Goal: Task Accomplishment & Management: Manage account settings

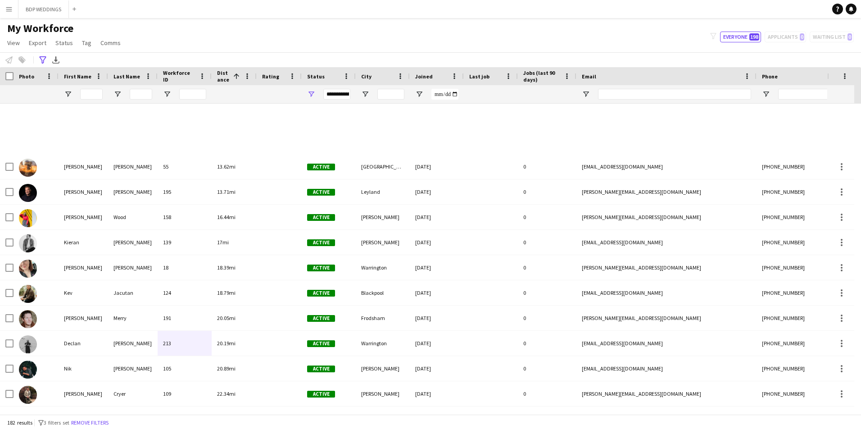
scroll to position [315, 0]
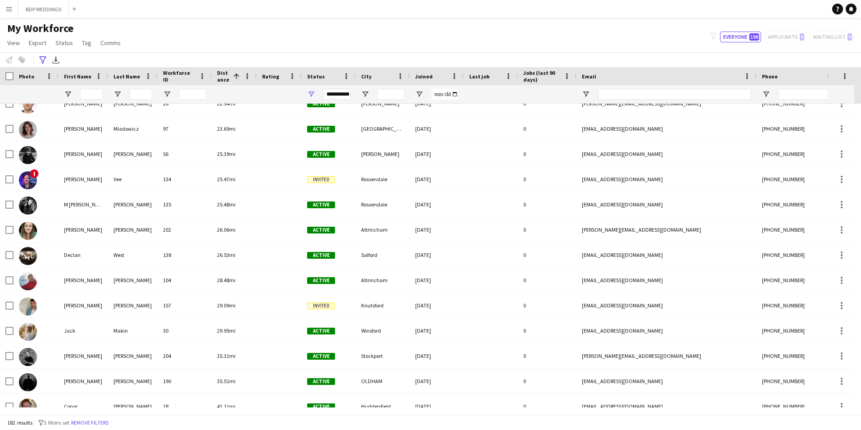
click at [10, 14] on button "Menu" at bounding box center [9, 9] width 18 height 18
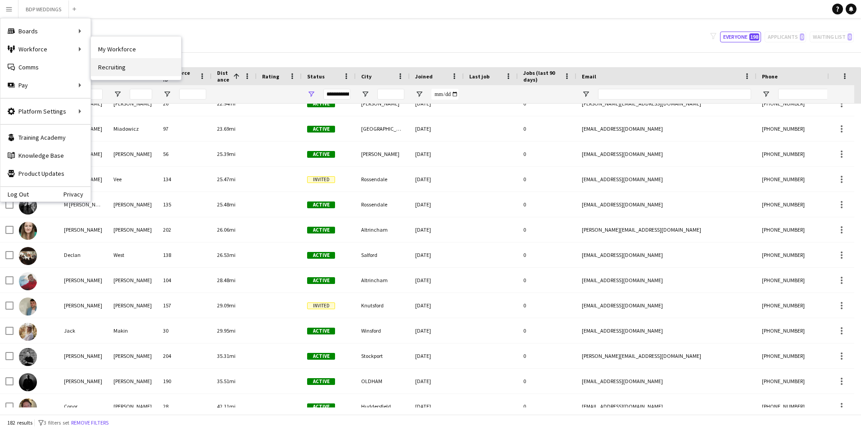
click at [120, 70] on link "Recruiting" at bounding box center [136, 67] width 90 height 18
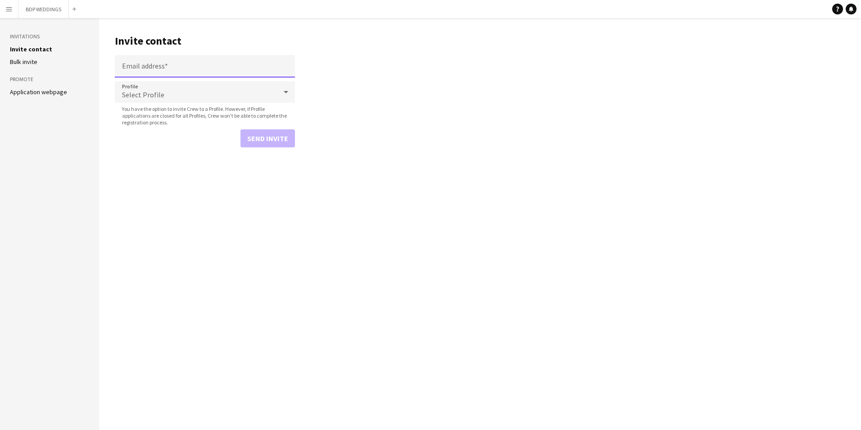
click at [139, 64] on input "Email address" at bounding box center [205, 66] width 180 height 23
paste input "**********"
type input "**********"
click at [153, 95] on span "Select Profile" at bounding box center [143, 94] width 42 height 9
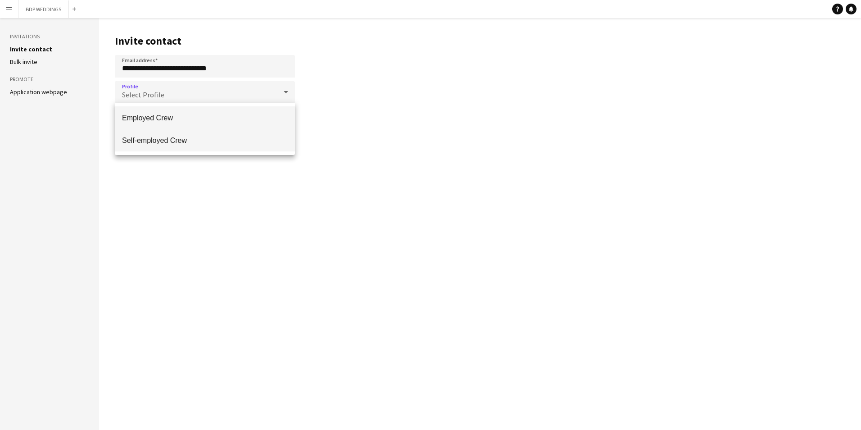
click at [154, 139] on span "Self-employed Crew" at bounding box center [205, 140] width 166 height 9
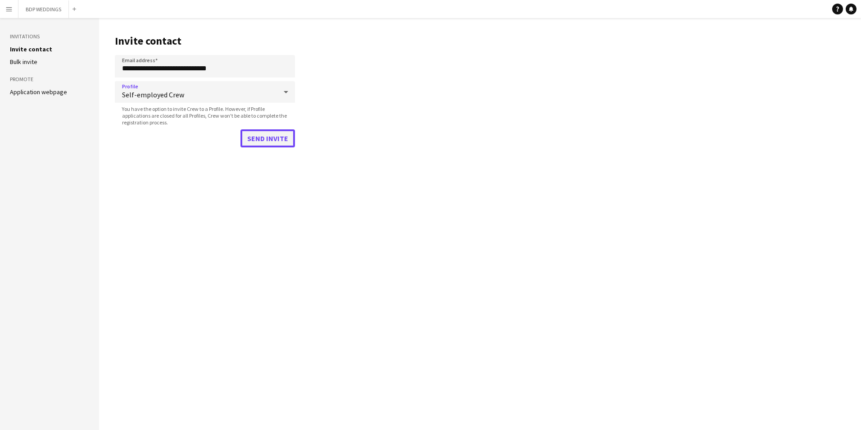
click at [268, 137] on button "Send invite" at bounding box center [268, 138] width 55 height 18
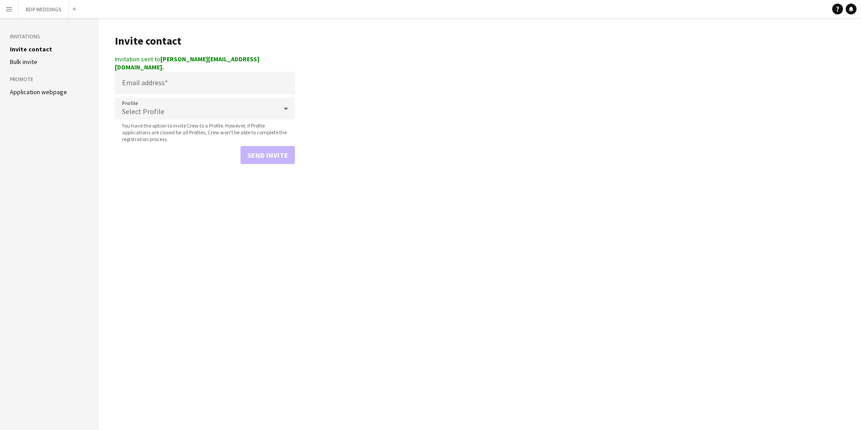
click at [9, 14] on button "Menu" at bounding box center [9, 9] width 18 height 18
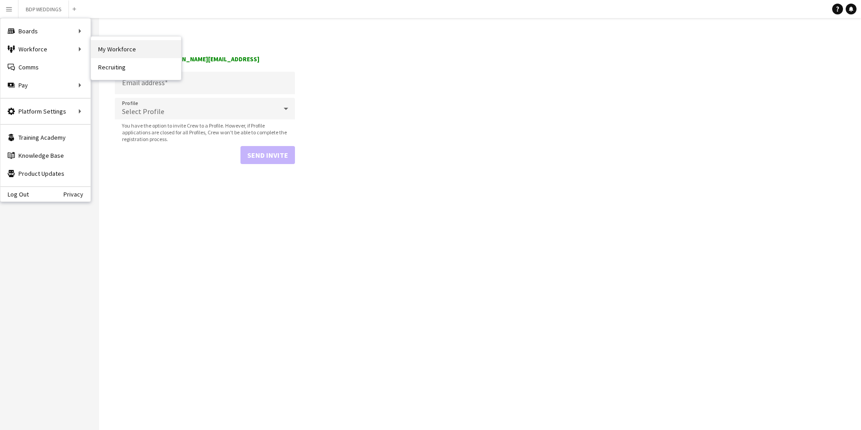
click at [118, 50] on link "My Workforce" at bounding box center [136, 49] width 90 height 18
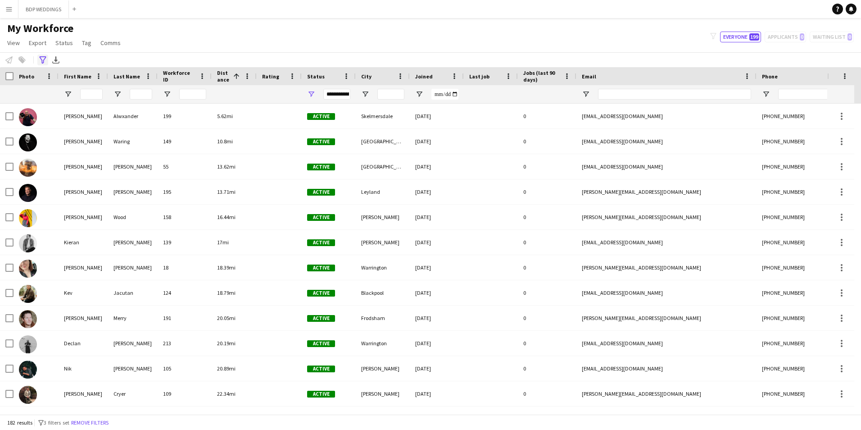
click at [41, 59] on icon "Advanced filters" at bounding box center [42, 59] width 7 height 7
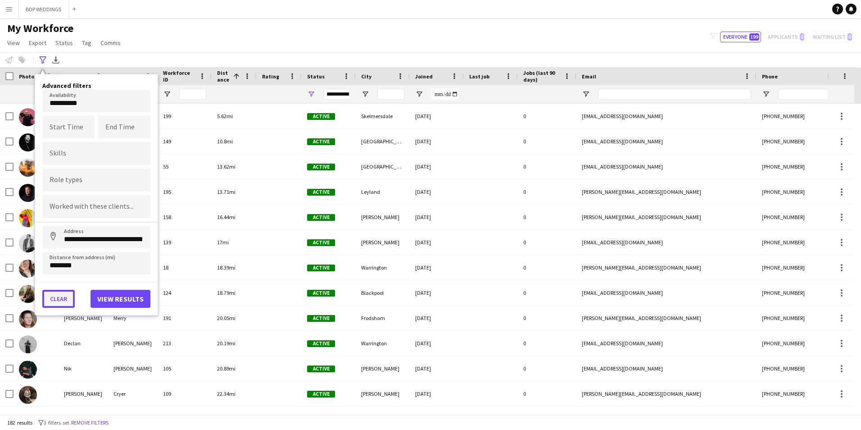
click at [59, 301] on button "Clear" at bounding box center [58, 299] width 32 height 18
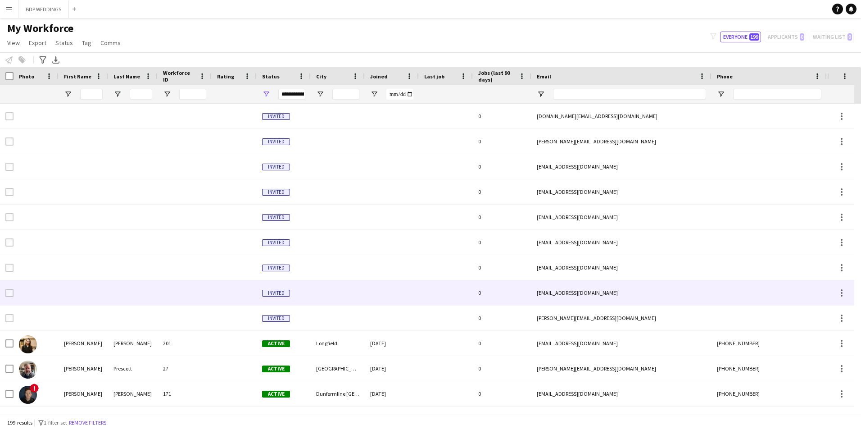
click at [569, 293] on div "[EMAIL_ADDRESS][DOMAIN_NAME]" at bounding box center [622, 292] width 180 height 25
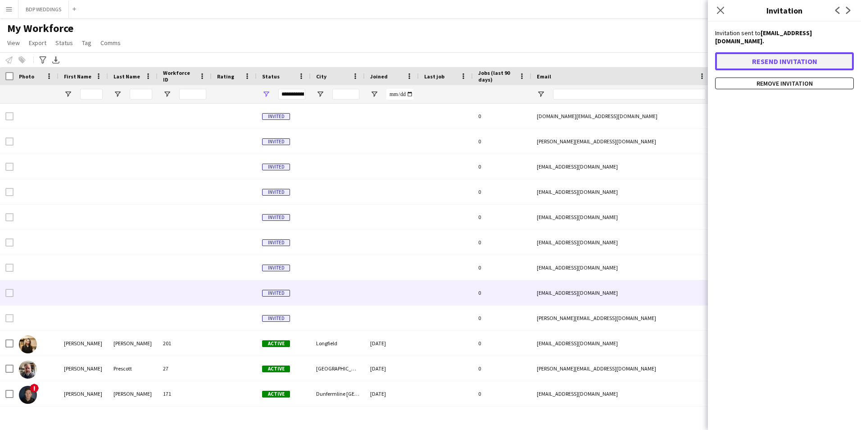
click at [790, 52] on button "Resend invitation" at bounding box center [784, 61] width 139 height 18
